Goal: Task Accomplishment & Management: Manage account settings

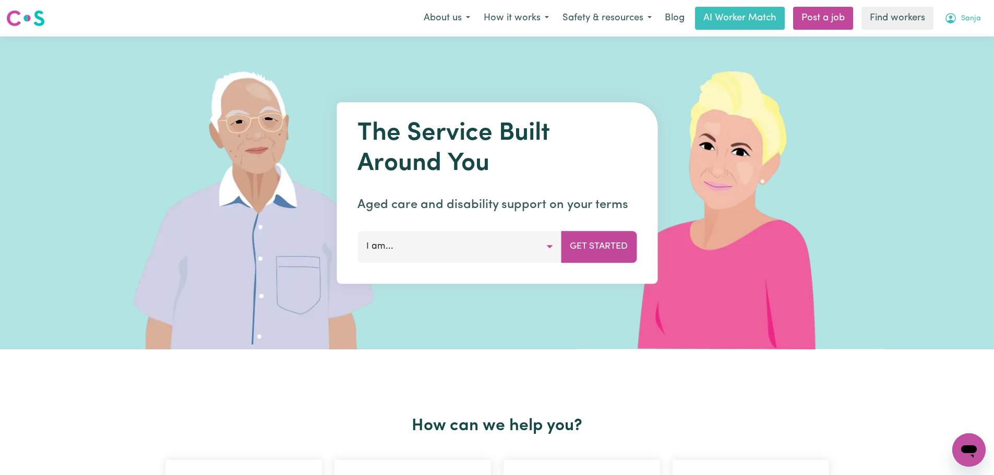
click at [963, 25] on span "Sanja" at bounding box center [971, 18] width 20 height 11
drag, startPoint x: 963, startPoint y: 29, endPoint x: 963, endPoint y: 41, distance: 12.0
click at [956, 64] on link "Logout" at bounding box center [946, 60] width 82 height 20
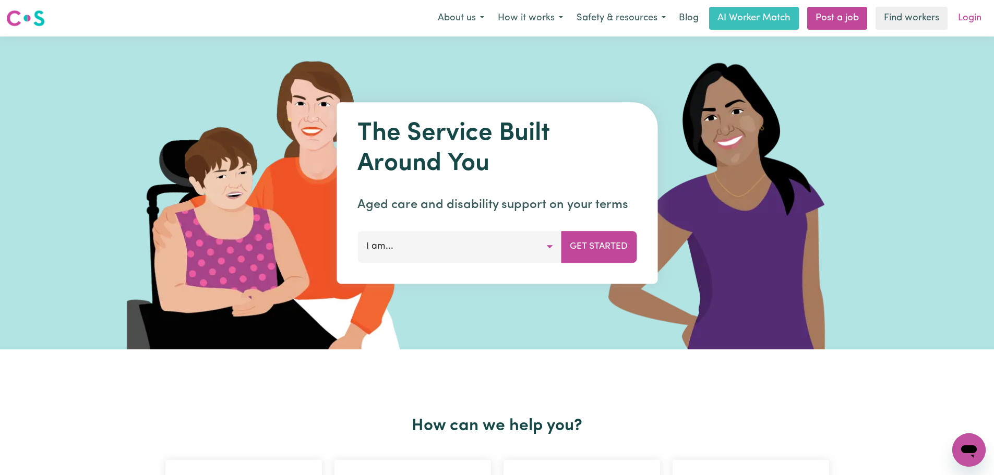
click at [972, 12] on link "Login" at bounding box center [970, 18] width 36 height 23
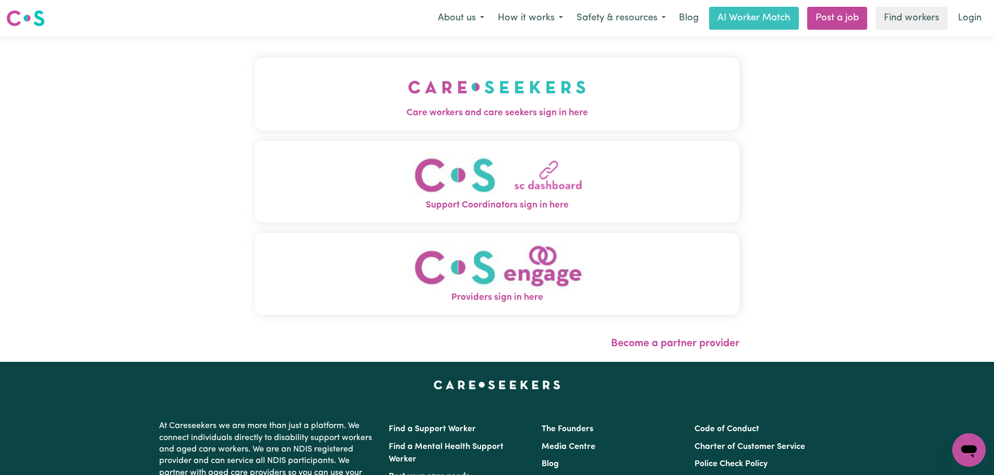
click at [408, 95] on img "Care workers and care seekers sign in here" at bounding box center [497, 87] width 178 height 39
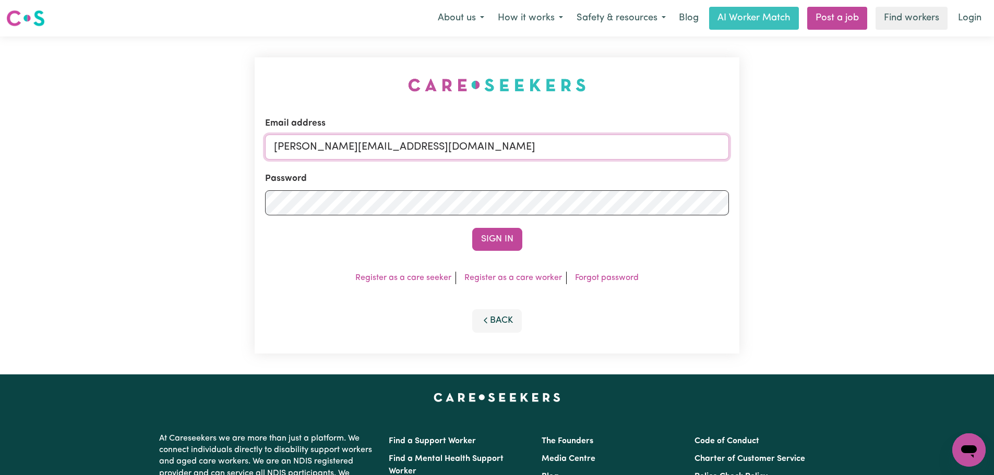
click at [456, 156] on input "[PERSON_NAME][EMAIL_ADDRESS][DOMAIN_NAME]" at bounding box center [497, 147] width 464 height 25
drag, startPoint x: 345, startPoint y: 153, endPoint x: 333, endPoint y: 149, distance: 12.7
click at [333, 149] on input "[EMAIL_ADDRESS][DOMAIN_NAME]" at bounding box center [497, 147] width 464 height 25
type input "[EMAIL_ADDRESS][DOMAIN_NAME]"
click at [472, 228] on button "Sign In" at bounding box center [497, 239] width 50 height 23
